Goal: Information Seeking & Learning: Compare options

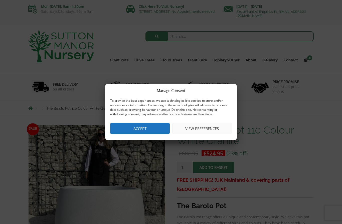
click at [155, 129] on button "Accept" at bounding box center [140, 128] width 60 height 11
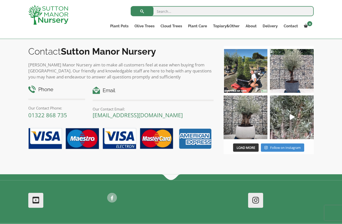
scroll to position [589, 0]
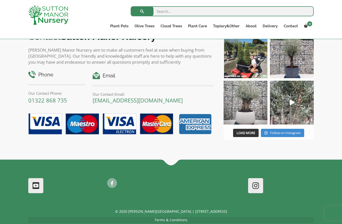
click at [246, 110] on img at bounding box center [246, 103] width 44 height 44
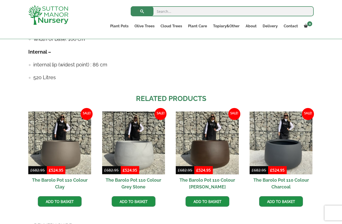
scroll to position [354, 0]
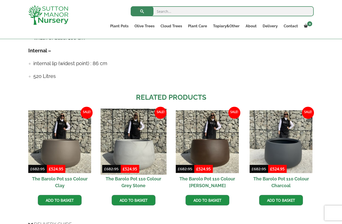
click at [134, 152] on img at bounding box center [133, 141] width 66 height 66
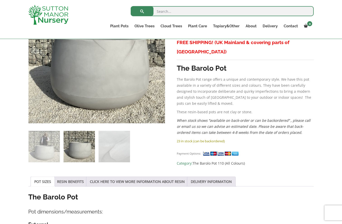
scroll to position [129, 0]
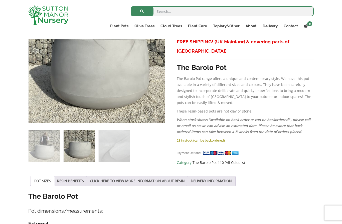
click at [191, 151] on small "Payment Options:" at bounding box center [189, 153] width 24 height 4
click at [221, 150] on img at bounding box center [222, 152] width 38 height 5
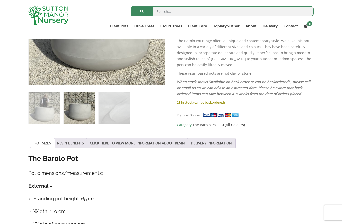
scroll to position [170, 0]
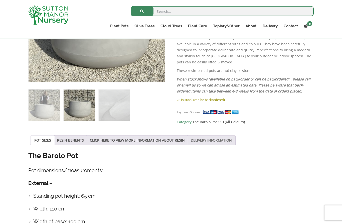
click at [228, 138] on link "DELIVERY INFORMATION" at bounding box center [211, 140] width 41 height 10
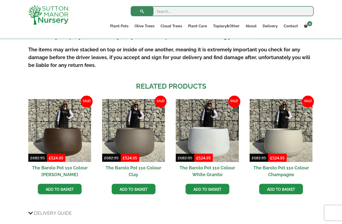
scroll to position [308, 0]
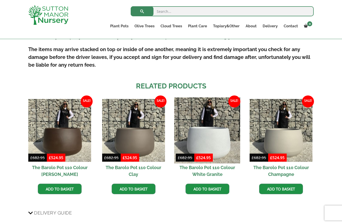
click at [212, 147] on img at bounding box center [207, 130] width 66 height 66
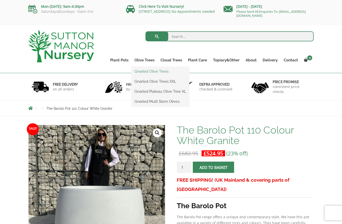
click at [160, 70] on link "Gnarled Olive Trees" at bounding box center [160, 72] width 58 height 8
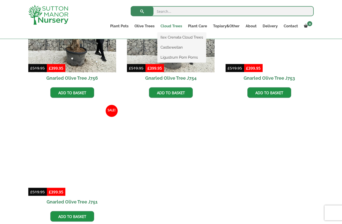
scroll to position [430, 0]
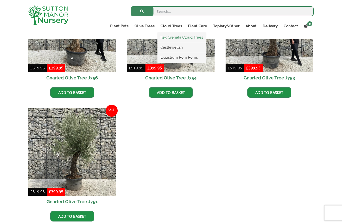
click at [186, 38] on link "Ilex Crenata Cloud Trees" at bounding box center [181, 38] width 49 height 8
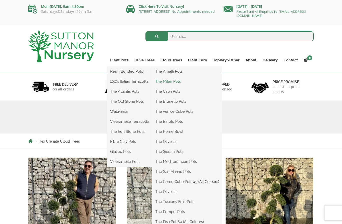
click at [178, 81] on link "The Milan Pots" at bounding box center [187, 82] width 70 height 8
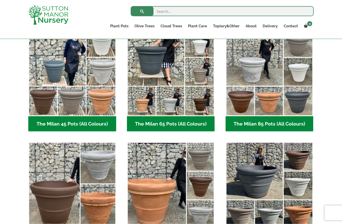
scroll to position [136, 0]
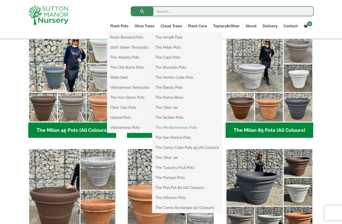
click at [194, 125] on link "The Mediterranean Pots" at bounding box center [187, 128] width 70 height 8
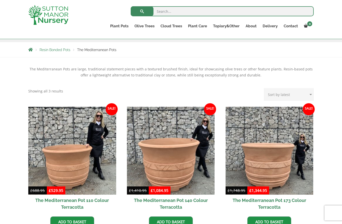
scroll to position [59, 0]
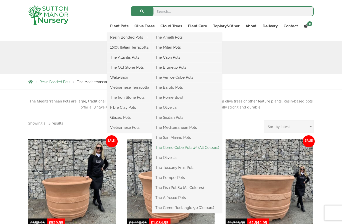
click at [197, 150] on link "The Como Cube Pots 45 (All Colours)" at bounding box center [187, 148] width 70 height 8
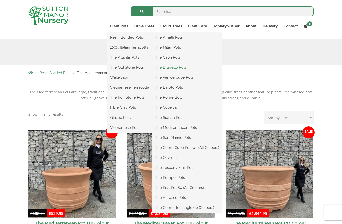
click at [184, 71] on link "The Brunello Pots" at bounding box center [187, 68] width 70 height 8
click at [182, 95] on link "The Rome Bowl" at bounding box center [187, 98] width 70 height 8
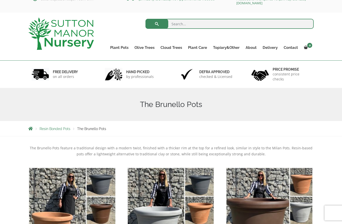
scroll to position [12, 0]
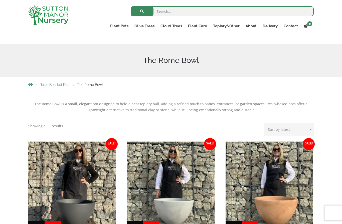
scroll to position [47, 0]
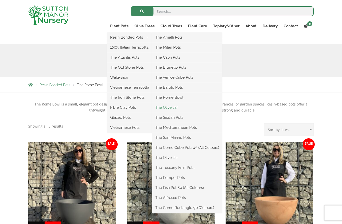
click at [176, 110] on link "The Olive Jar" at bounding box center [187, 108] width 70 height 8
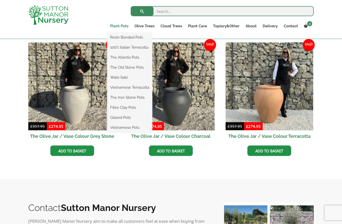
scroll to position [147, 0]
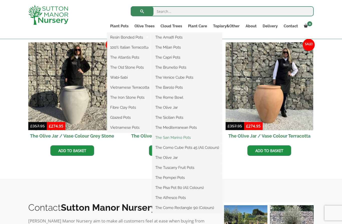
click at [187, 136] on link "The San Marino Pots" at bounding box center [187, 138] width 70 height 8
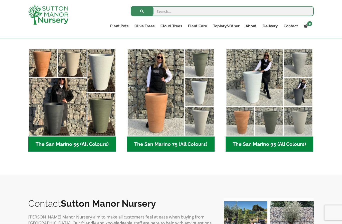
scroll to position [119, 0]
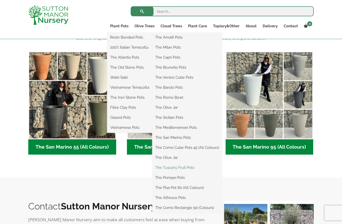
click at [191, 166] on link "The Tuscany Fruit Pots" at bounding box center [187, 168] width 70 height 8
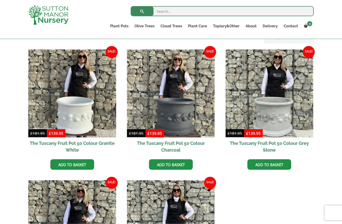
scroll to position [140, 0]
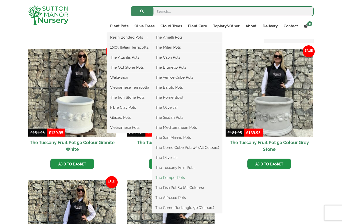
click at [184, 176] on link "The Pompei Pots" at bounding box center [187, 178] width 70 height 8
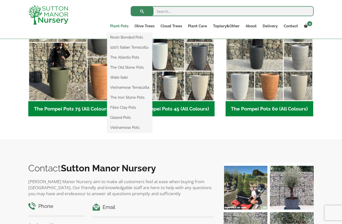
scroll to position [157, 0]
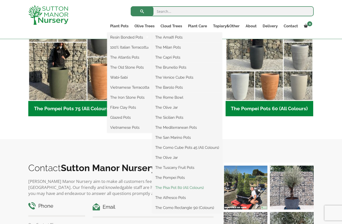
click at [193, 184] on link "The Pisa Pot 80 (All Colours)" at bounding box center [187, 188] width 70 height 8
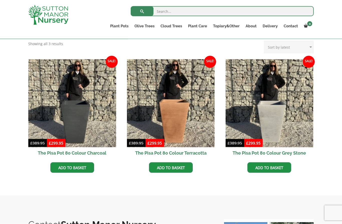
scroll to position [130, 0]
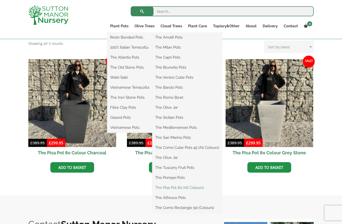
click at [190, 187] on link "The Pisa Pot 80 (All Colours)" at bounding box center [187, 188] width 70 height 8
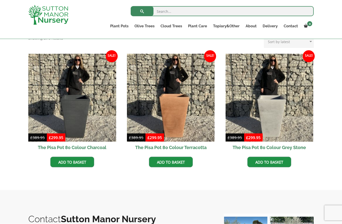
scroll to position [127, 0]
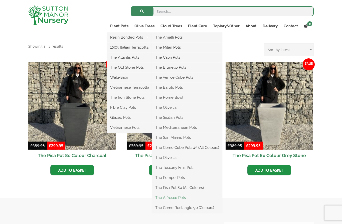
click at [179, 196] on link "The Alfresco Pots" at bounding box center [187, 198] width 70 height 8
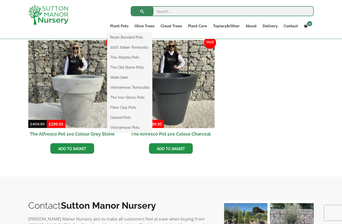
scroll to position [222, 0]
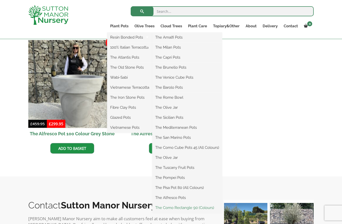
click at [193, 208] on link "The Como Rectangle 90 (Colours)" at bounding box center [187, 208] width 70 height 8
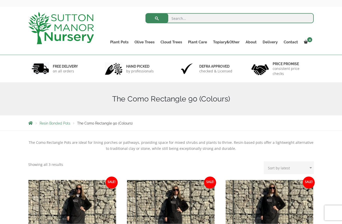
scroll to position [14, 0]
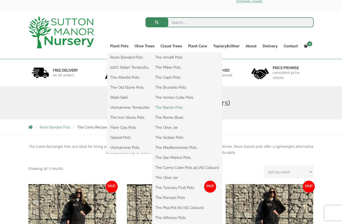
click at [173, 106] on link "The Barolo Pots" at bounding box center [187, 108] width 70 height 8
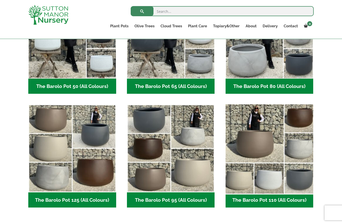
scroll to position [180, 0]
click at [301, 185] on img "Visit product category The Barolo Pot 110 (All Colours)" at bounding box center [269, 148] width 92 height 92
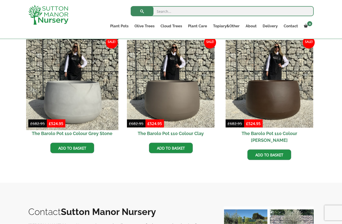
scroll to position [251, 0]
click at [56, 97] on img at bounding box center [72, 84] width 92 height 92
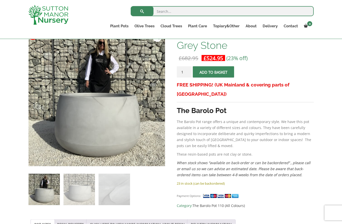
scroll to position [85, 0]
